Goal: Find specific fact: Find specific fact

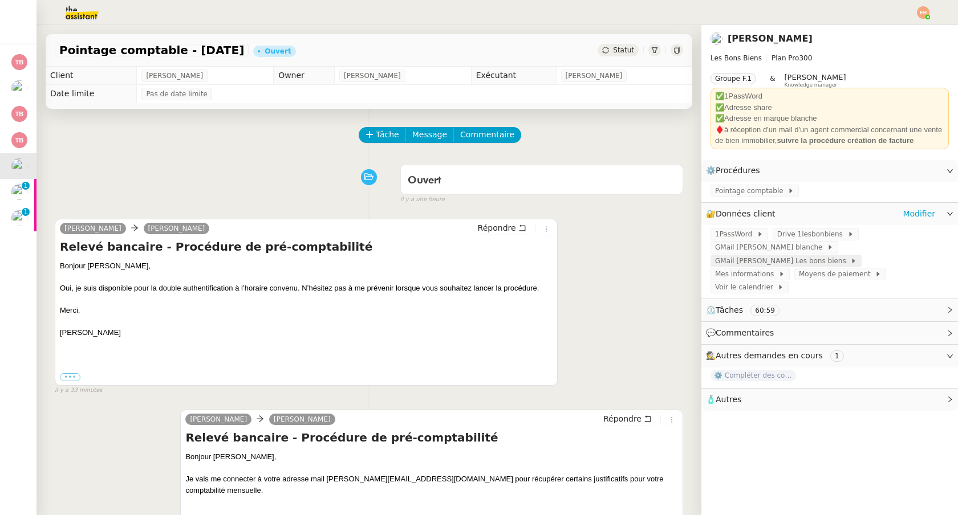
click at [799, 260] on span "GMail [PERSON_NAME] Les bons biens" at bounding box center [782, 260] width 135 height 11
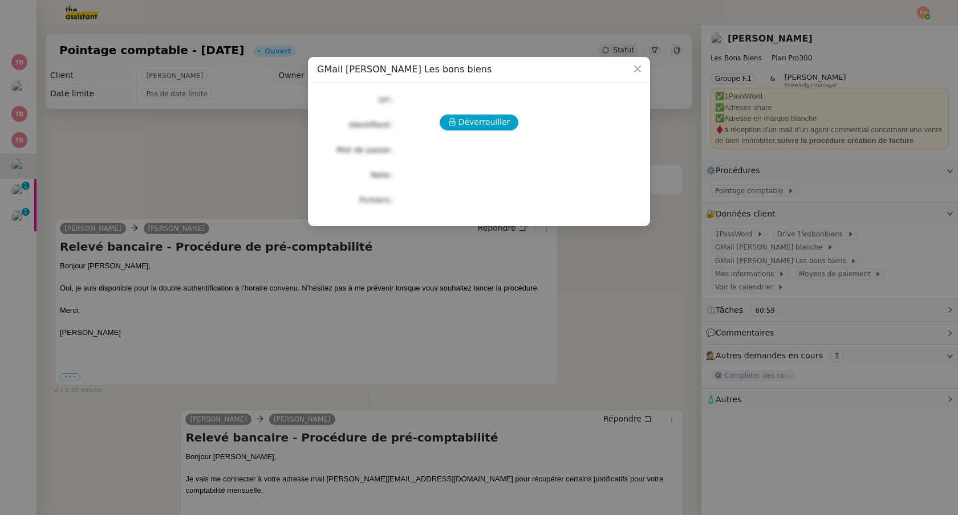
click at [474, 135] on div "Déverrouiller Url Identifiant Mot de passe Note Fichiers Upload" at bounding box center [479, 150] width 324 height 116
click at [477, 129] on span "Déverrouiller" at bounding box center [484, 122] width 52 height 13
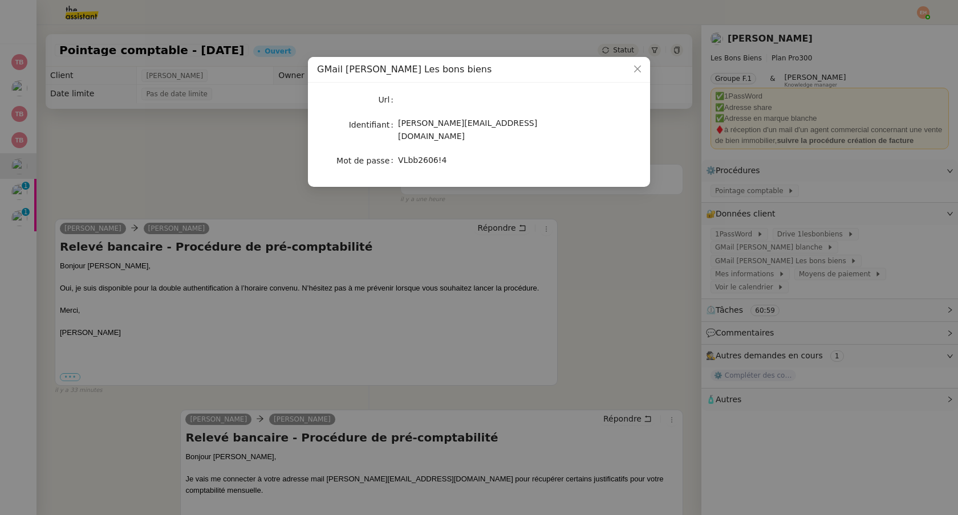
click at [643, 231] on nz-modal-container "GMail [PERSON_NAME] Les bons biens Url Identifiant [PERSON_NAME][EMAIL_ADDRESS]…" at bounding box center [479, 257] width 958 height 515
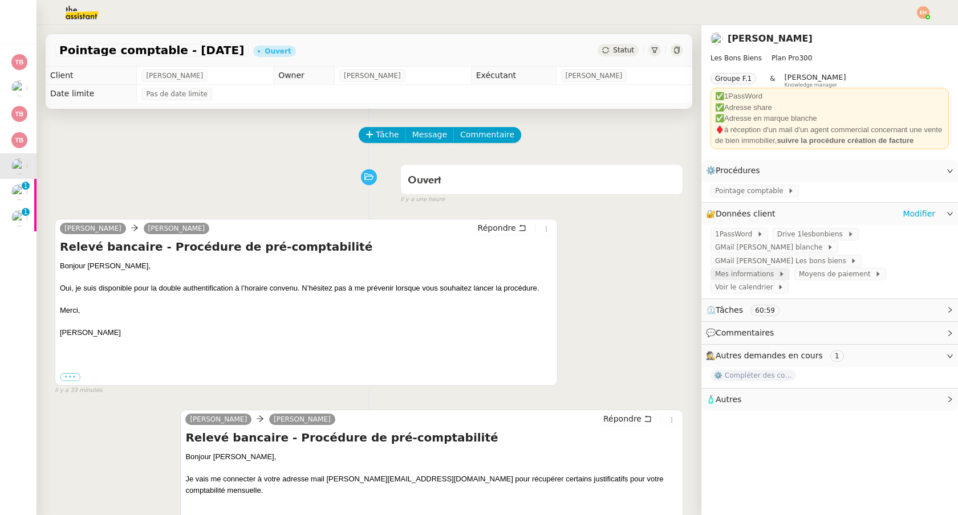
click at [778, 268] on span "Mes informations" at bounding box center [746, 273] width 63 height 11
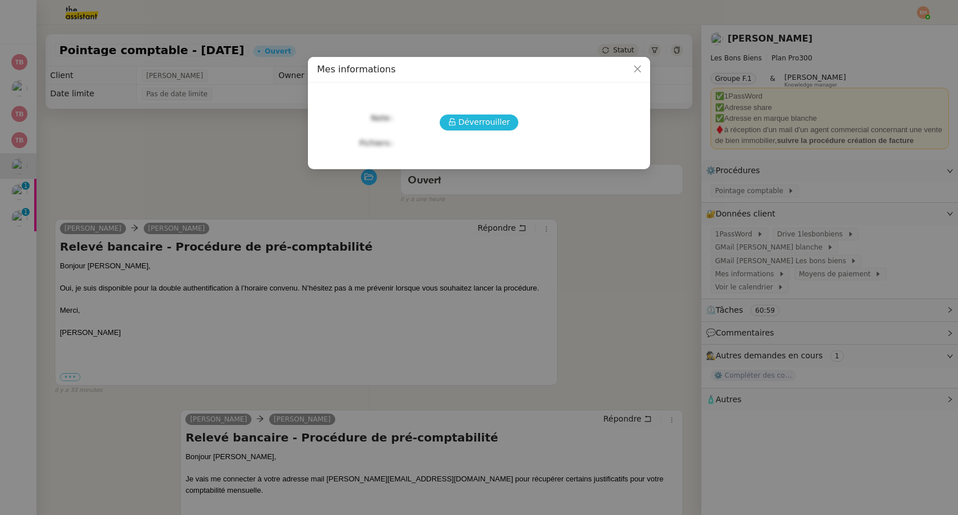
click at [483, 122] on span "Déverrouiller" at bounding box center [484, 122] width 52 height 13
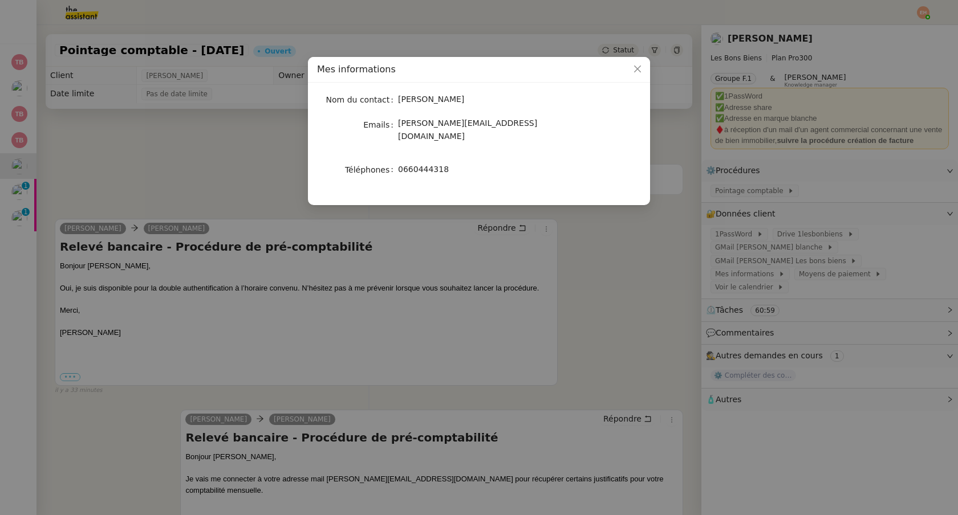
click at [214, 111] on nz-modal-container "Mes informations Nom du contact [PERSON_NAME] Emails [PERSON_NAME][EMAIL_ADDRES…" at bounding box center [479, 257] width 958 height 515
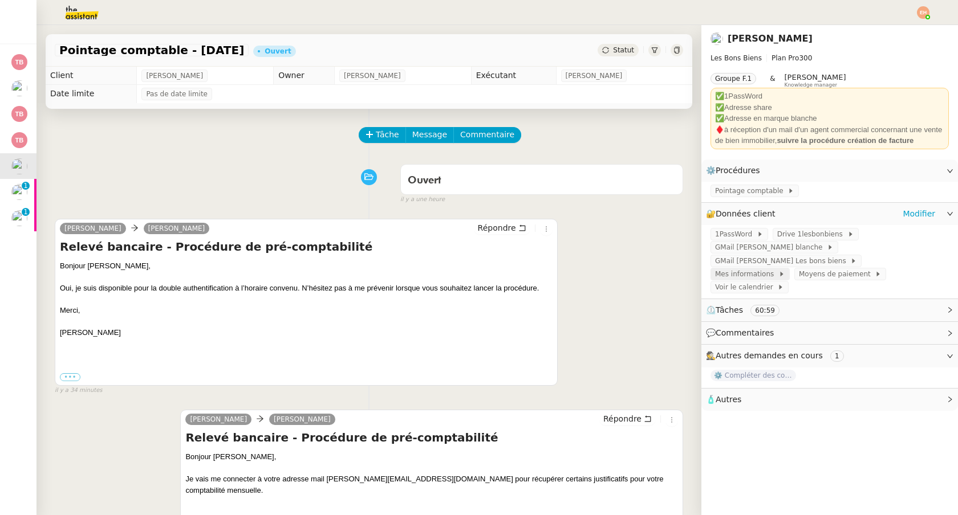
click at [778, 268] on span "Mes informations" at bounding box center [746, 273] width 63 height 11
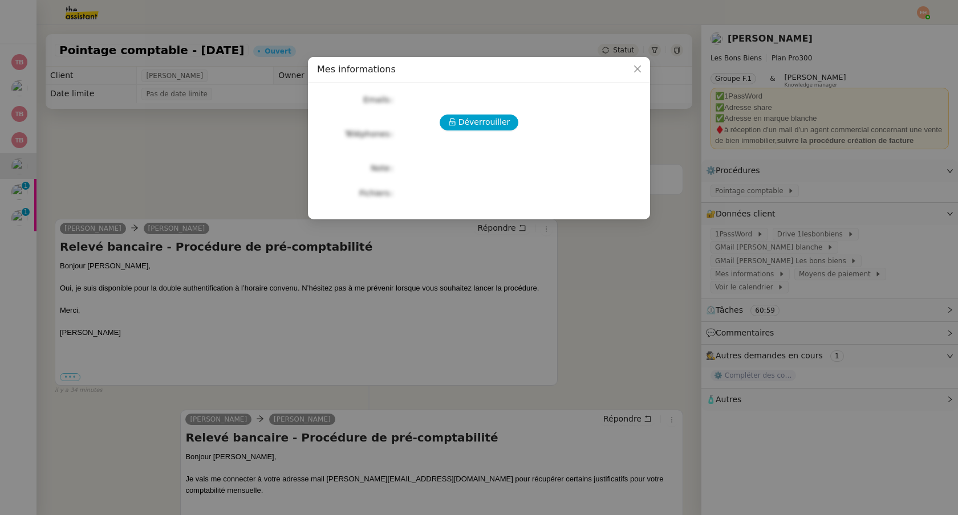
click at [605, 307] on nz-modal-container "Mes informations Déverrouiller Emails Téléphones Note Fichiers Upload" at bounding box center [479, 257] width 958 height 515
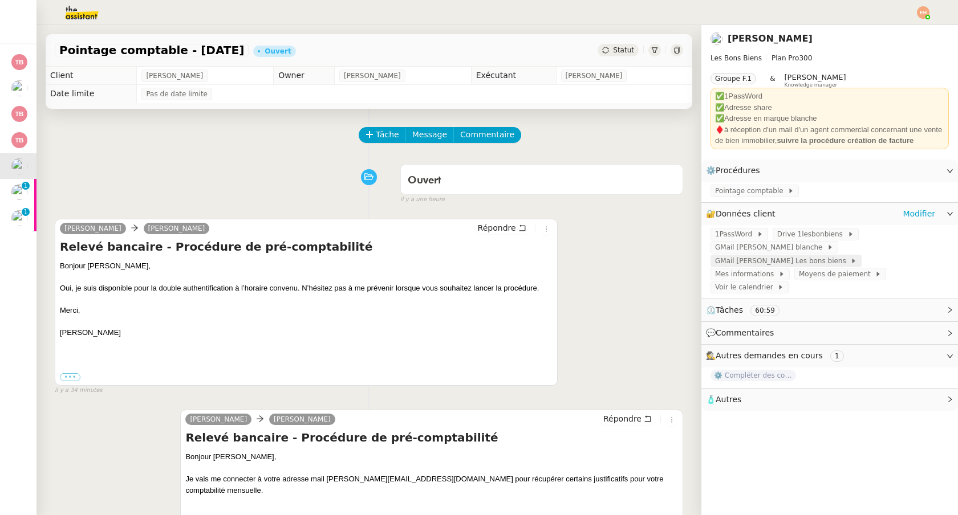
click at [732, 264] on span "GMail [PERSON_NAME] Les bons biens" at bounding box center [782, 260] width 135 height 11
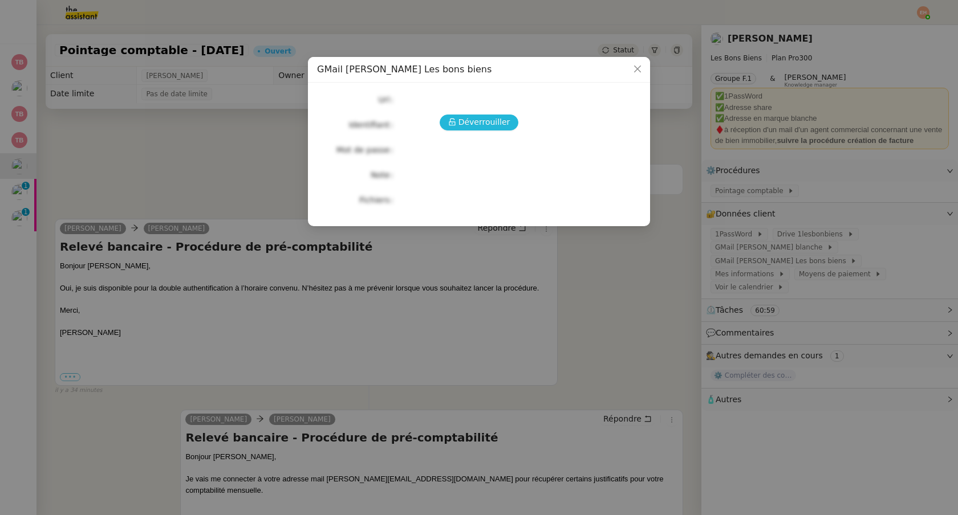
click at [469, 127] on span "Déverrouiller" at bounding box center [484, 122] width 52 height 13
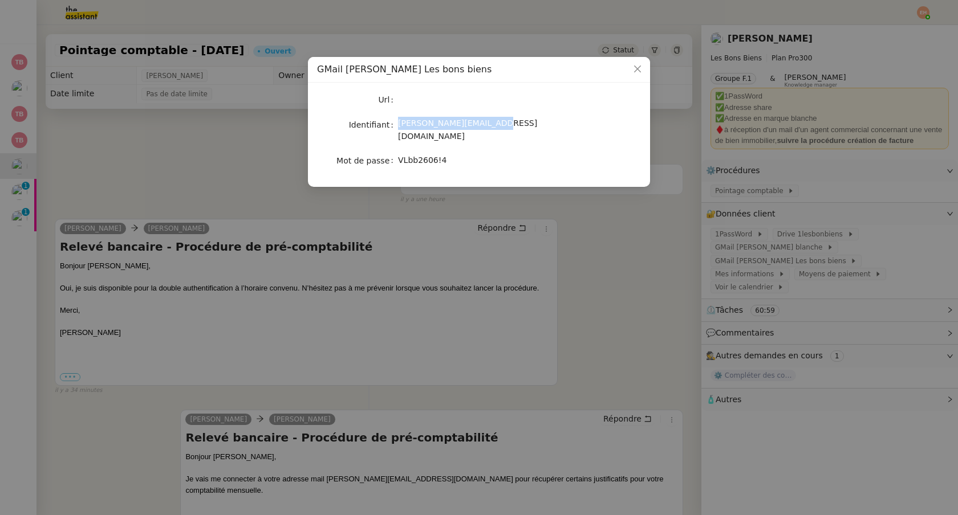
drag, startPoint x: 399, startPoint y: 123, endPoint x: 519, endPoint y: 129, distance: 119.9
click at [519, 129] on div "[PERSON_NAME][EMAIL_ADDRESS][DOMAIN_NAME]" at bounding box center [492, 130] width 189 height 27
copy span "[PERSON_NAME][EMAIL_ADDRESS][DOMAIN_NAME]"
drag, startPoint x: 400, startPoint y: 149, endPoint x: 464, endPoint y: 148, distance: 64.4
click at [467, 154] on div "VLbb2606!4" at bounding box center [492, 160] width 189 height 13
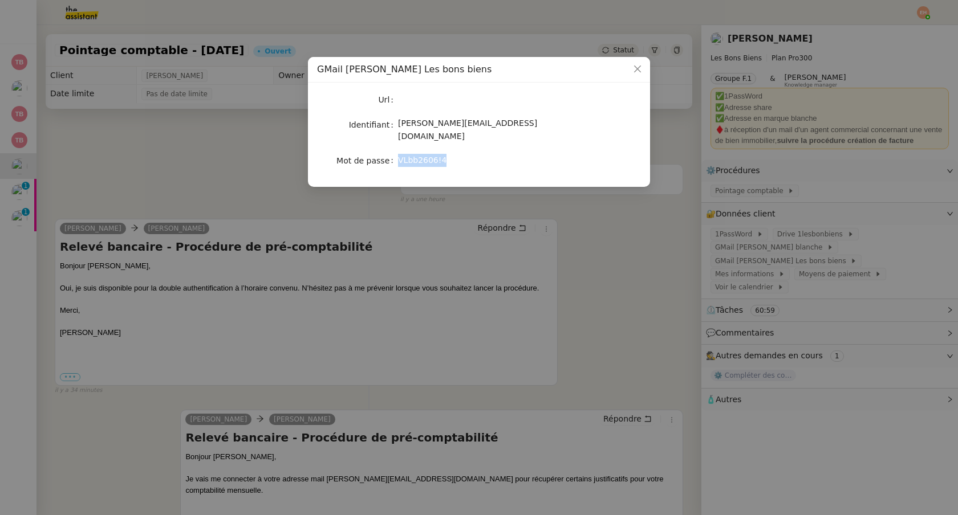
copy span "VLbb2606!4"
